Goal: Task Accomplishment & Management: Manage account settings

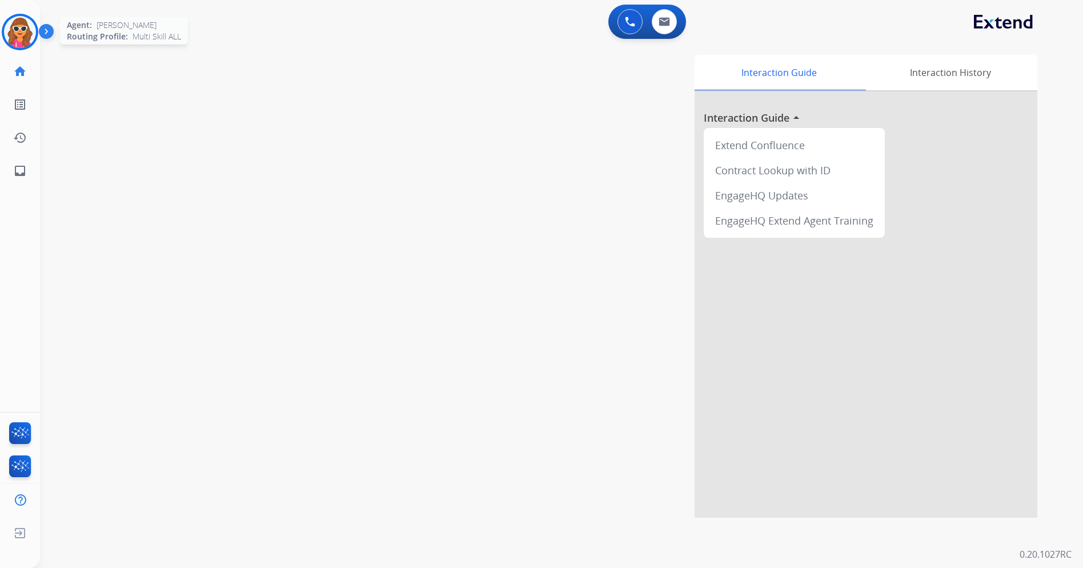
click at [31, 38] on img at bounding box center [20, 32] width 32 height 32
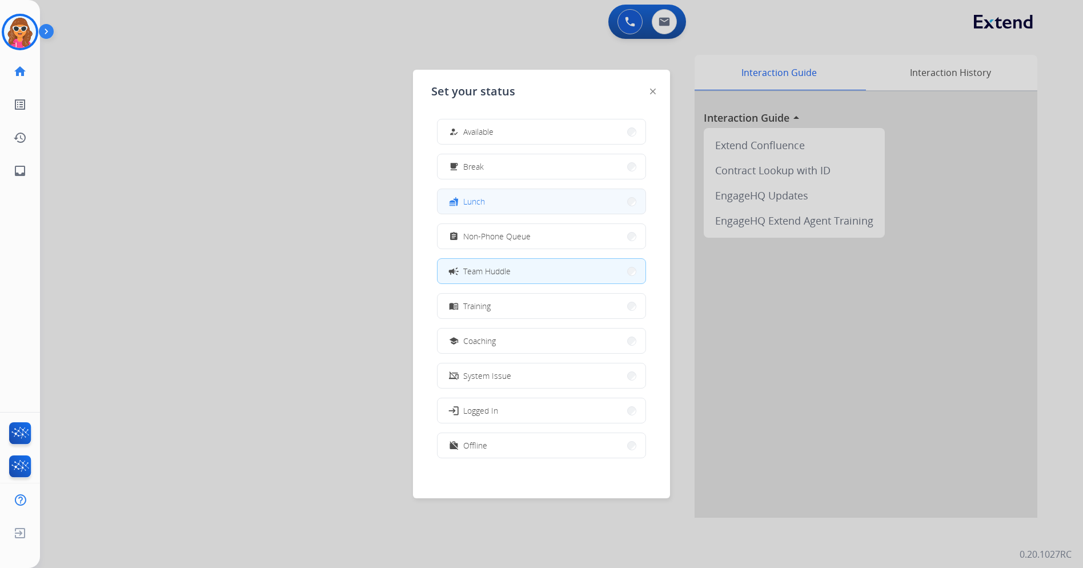
click at [484, 204] on span "Lunch" at bounding box center [474, 201] width 22 height 12
